Goal: Answer question/provide support

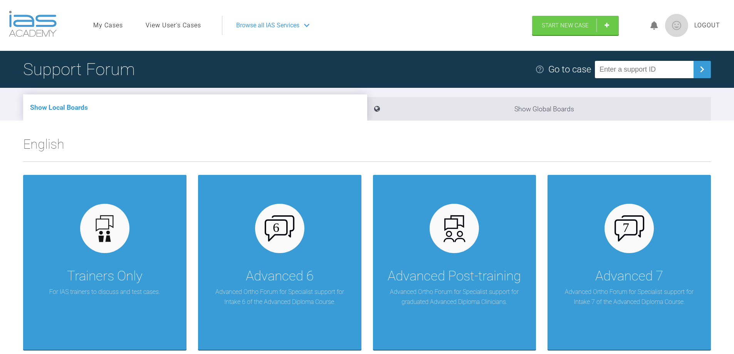
click at [177, 25] on link "View User's Cases" at bounding box center [173, 25] width 55 height 10
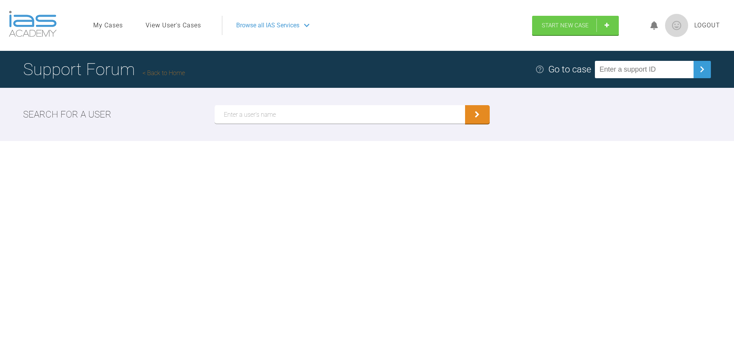
click at [241, 117] on input "text" at bounding box center [340, 114] width 250 height 18
type input "[PERSON_NAME]"
click at [477, 119] on icon "submit" at bounding box center [477, 115] width 5 height 7
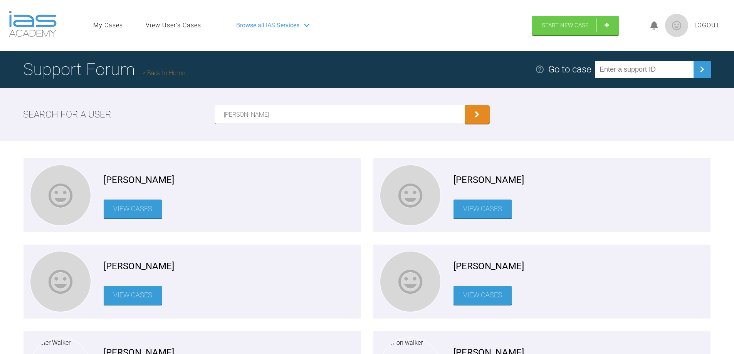
click at [482, 210] on link "View Cases" at bounding box center [483, 209] width 58 height 19
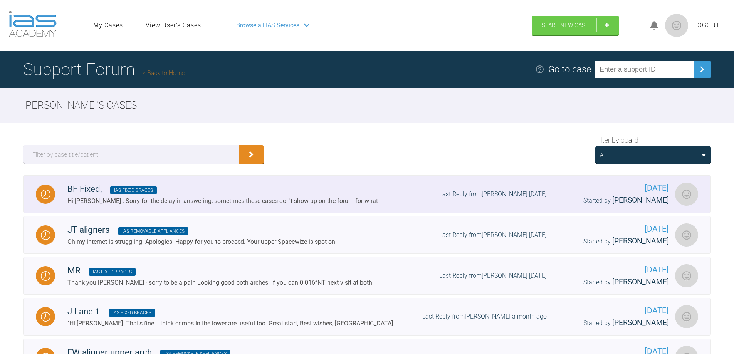
click at [253, 200] on div "Hi [PERSON_NAME] . Sorry for the delay in answering; sometimes these cases don'…" at bounding box center [222, 201] width 311 height 10
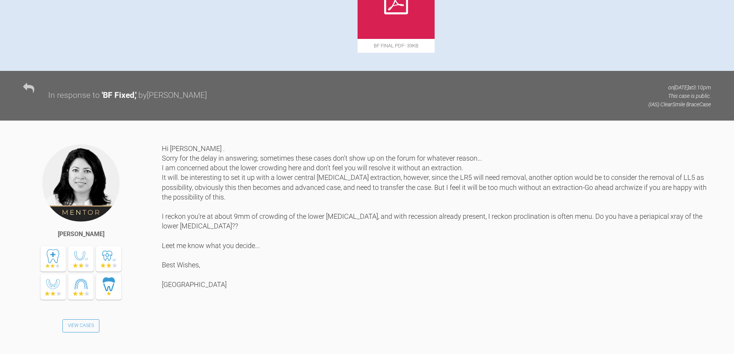
scroll to position [694, 0]
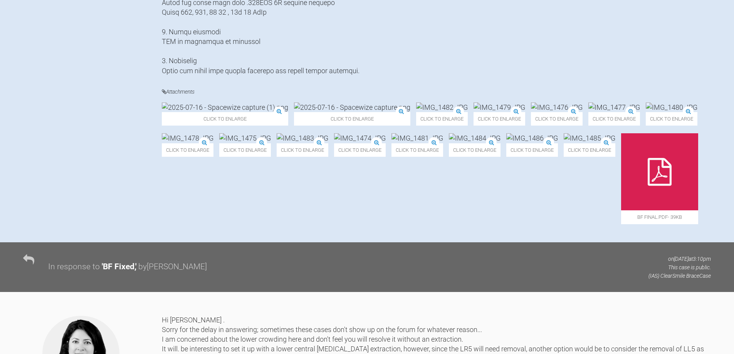
click at [449, 143] on img at bounding box center [475, 138] width 52 height 10
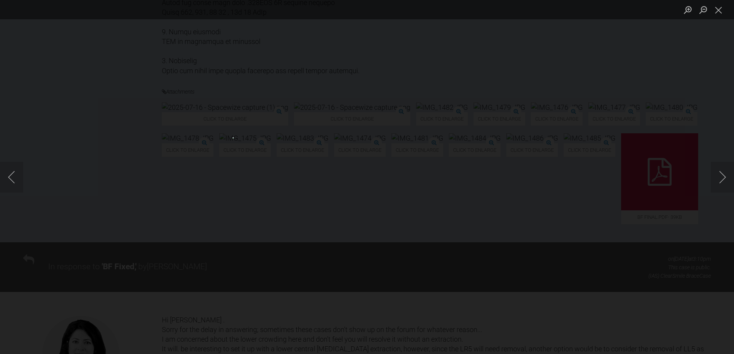
scroll to position [655, 0]
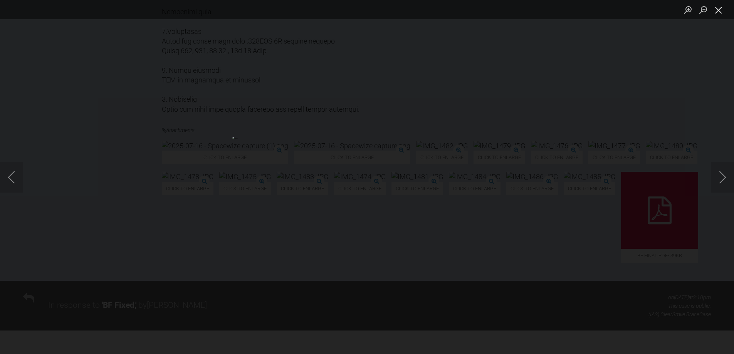
click at [716, 9] on button "Close lightbox" at bounding box center [718, 9] width 15 height 13
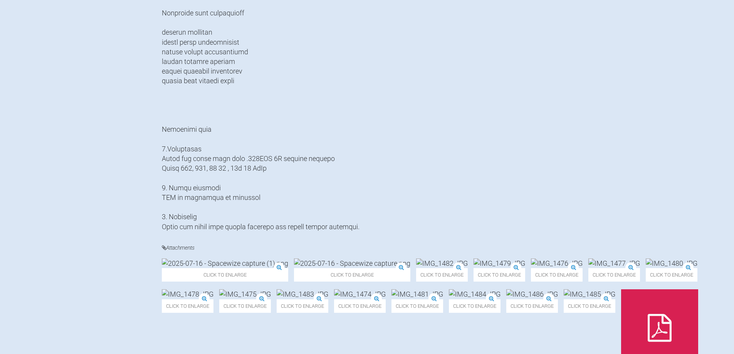
scroll to position [578, 0]
